Goal: Information Seeking & Learning: Find specific fact

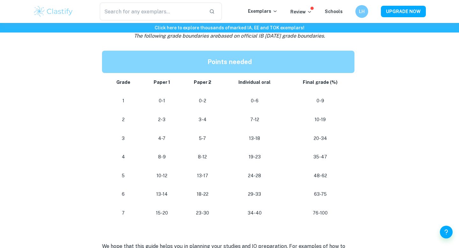
scroll to position [568, 0]
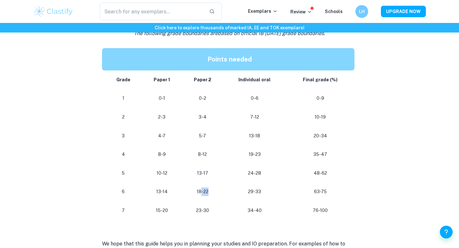
drag, startPoint x: 201, startPoint y: 191, endPoint x: 218, endPoint y: 195, distance: 17.7
click at [218, 195] on td "18-22" at bounding box center [202, 191] width 41 height 19
click at [218, 195] on p "18-22" at bounding box center [202, 191] width 31 height 9
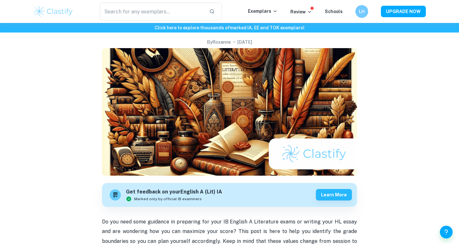
scroll to position [0, 0]
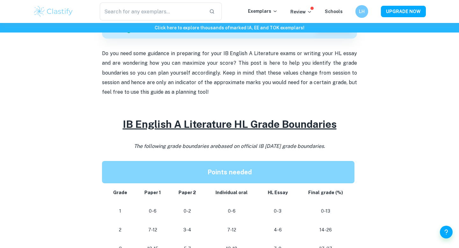
scroll to position [206, 0]
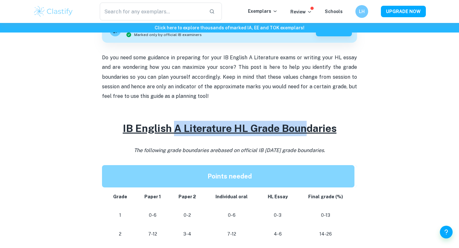
drag, startPoint x: 175, startPoint y: 131, endPoint x: 313, endPoint y: 135, distance: 138.0
click at [313, 135] on h2 "IB English A Literature HL Grade Boundaries" at bounding box center [229, 128] width 255 height 15
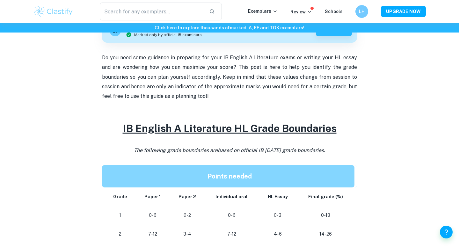
drag, startPoint x: 254, startPoint y: 152, endPoint x: 353, endPoint y: 150, distance: 99.1
click at [352, 150] on p "The following grade boundaries are based on official IB [DATE] grade boundaries." at bounding box center [229, 151] width 255 height 10
click at [353, 150] on p "The following grade boundaries are based on official IB [DATE] grade boundaries." at bounding box center [229, 151] width 255 height 10
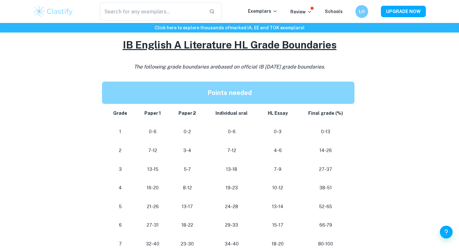
scroll to position [344, 0]
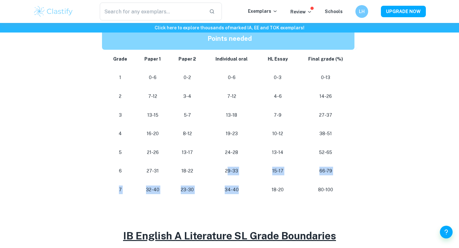
drag, startPoint x: 229, startPoint y: 168, endPoint x: 246, endPoint y: 196, distance: 32.4
click at [246, 196] on tbody "Grade Paper 1 Paper 2 Individual oral HL Essay Final grade (%) 1 0-6 0-2 0-6 0-…" at bounding box center [229, 124] width 255 height 149
click at [246, 196] on td "34-40" at bounding box center [232, 189] width 54 height 19
drag, startPoint x: 229, startPoint y: 152, endPoint x: 251, endPoint y: 157, distance: 22.3
click at [251, 157] on td "24-28" at bounding box center [232, 152] width 54 height 19
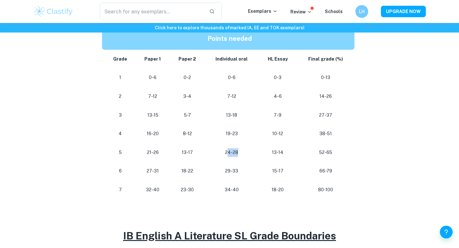
click at [251, 157] on td "24-28" at bounding box center [232, 152] width 54 height 19
